Goal: Task Accomplishment & Management: Use online tool/utility

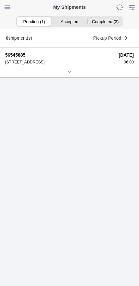
click at [71, 74] on icon at bounding box center [70, 72] width 4 height 4
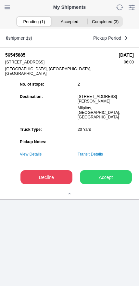
click at [0, 0] on slot "Accept" at bounding box center [0, 0] width 0 height 0
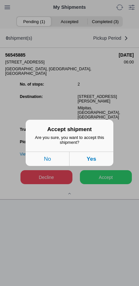
click at [101, 161] on button "Yes" at bounding box center [92, 159] width 44 height 14
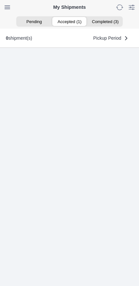
click at [67, 21] on ion-segment-button "Accepted (1)" at bounding box center [70, 21] width 36 height 9
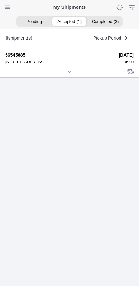
click at [63, 75] on div at bounding box center [69, 72] width 129 height 5
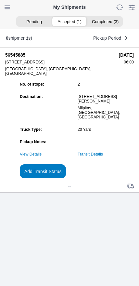
click at [0, 0] on slot "Add Transit Status" at bounding box center [0, 0] width 0 height 0
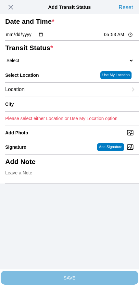
click at [112, 38] on input "05:53" at bounding box center [119, 34] width 31 height 7
type input "06:00"
click at [36, 64] on select "Select Arrive at Drop Off Arrive at Pickup Break Start Break Stop Depart Drop O…" at bounding box center [69, 61] width 129 height 6
select select "ARVPULOC"
click at [50, 97] on div "Location" at bounding box center [66, 90] width 123 height 14
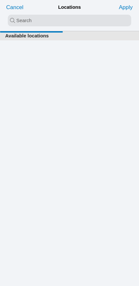
click at [53, 25] on input "search text" at bounding box center [70, 21] width 124 height 12
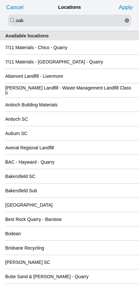
type input "oak"
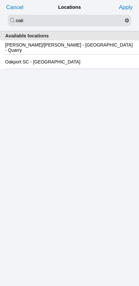
click at [0, 0] on slot "Oakport SC - [GEOGRAPHIC_DATA]" at bounding box center [0, 0] width 0 height 0
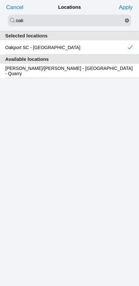
click at [0, 0] on slot "Apply" at bounding box center [0, 0] width 0 height 0
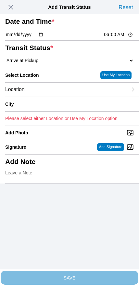
type input "[GEOGRAPHIC_DATA]"
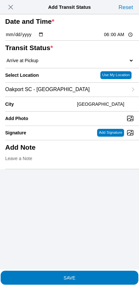
click at [86, 276] on span "SAVE" at bounding box center [69, 278] width 129 height 5
